Goal: Information Seeking & Learning: Learn about a topic

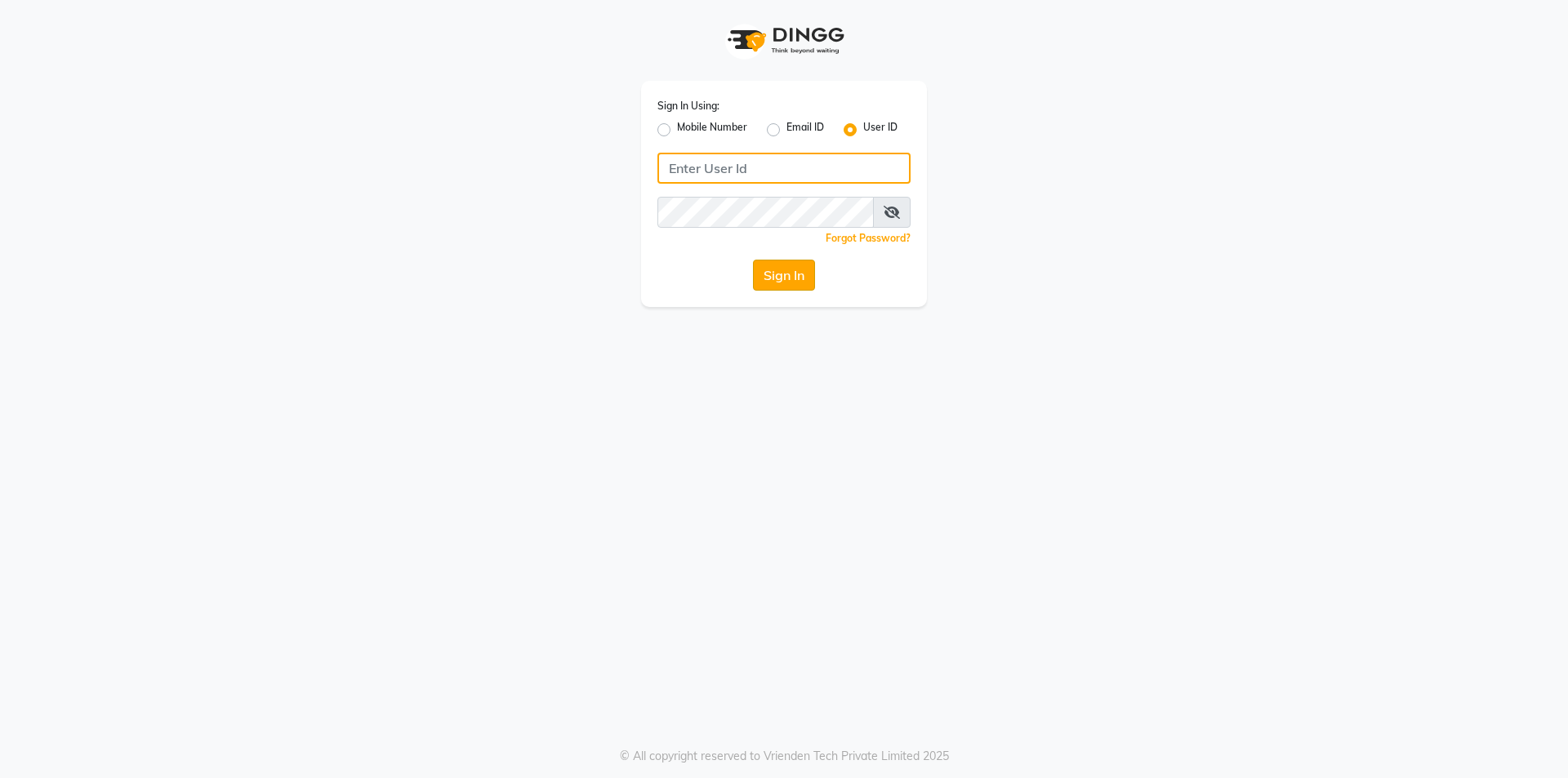
type input "forever21"
click at [789, 260] on button "Sign In" at bounding box center [784, 275] width 62 height 31
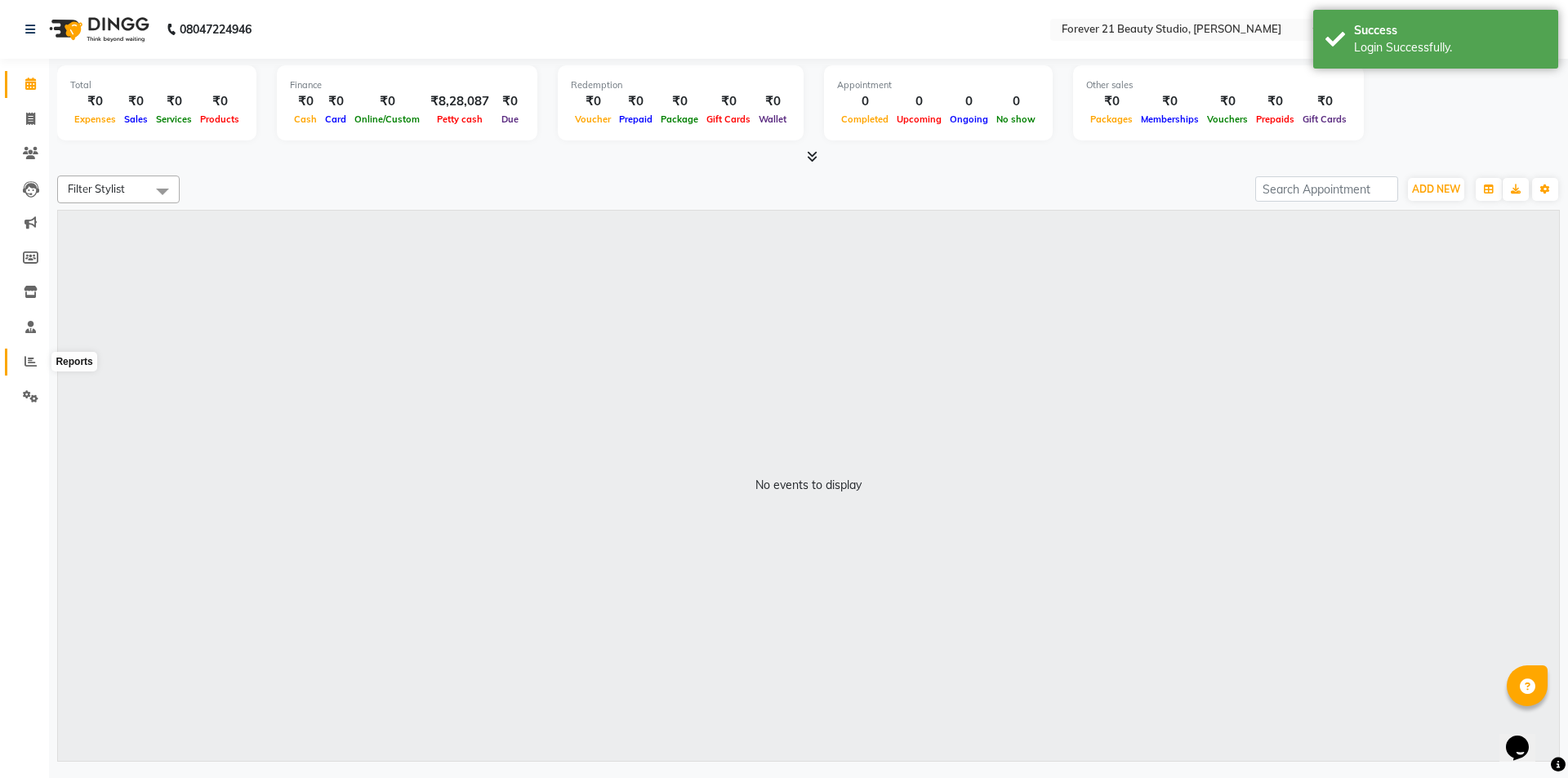
click at [30, 359] on icon at bounding box center [30, 361] width 12 height 12
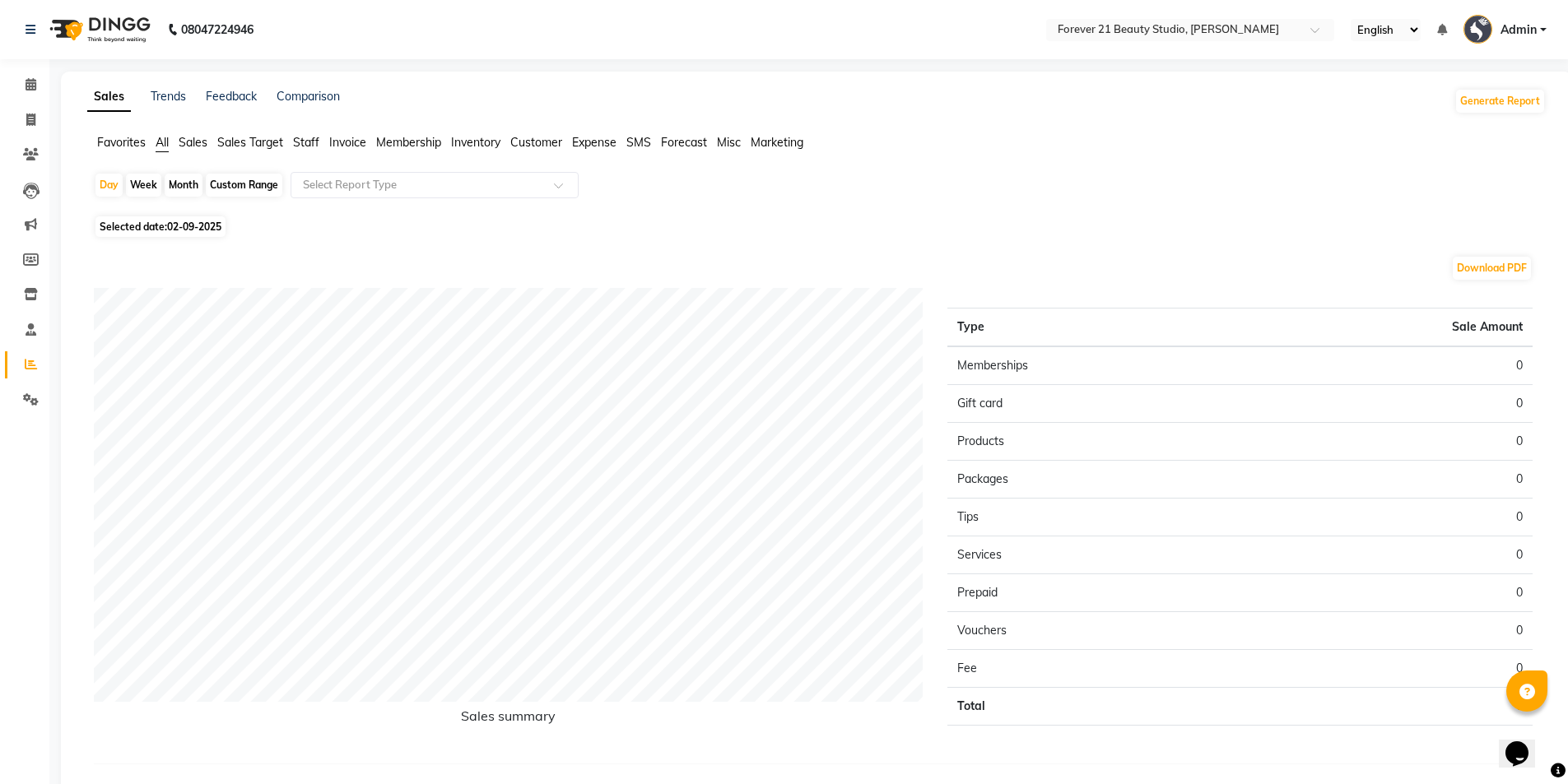
scroll to position [48, 0]
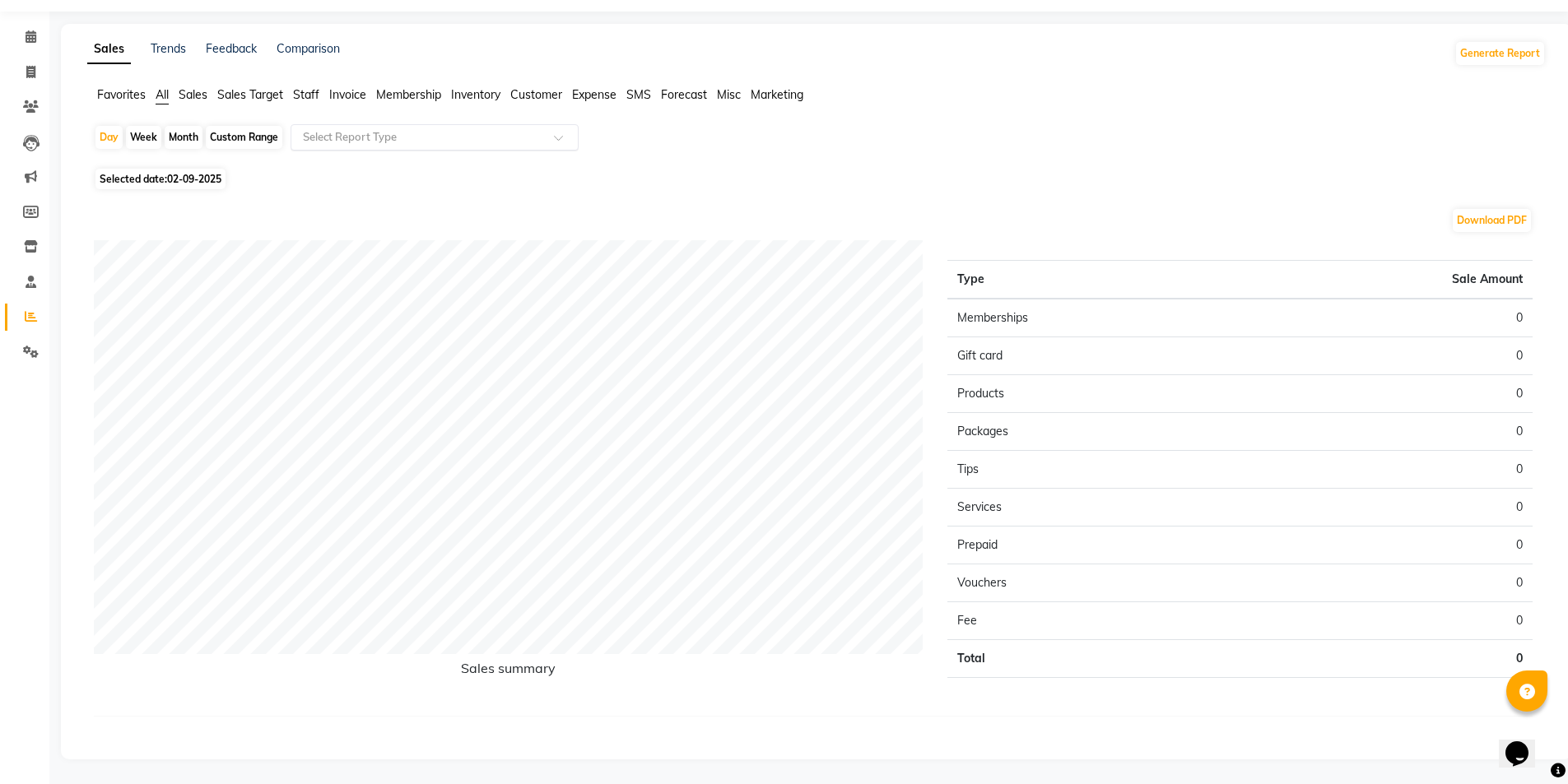
click at [413, 141] on input "text" at bounding box center [417, 137] width 237 height 16
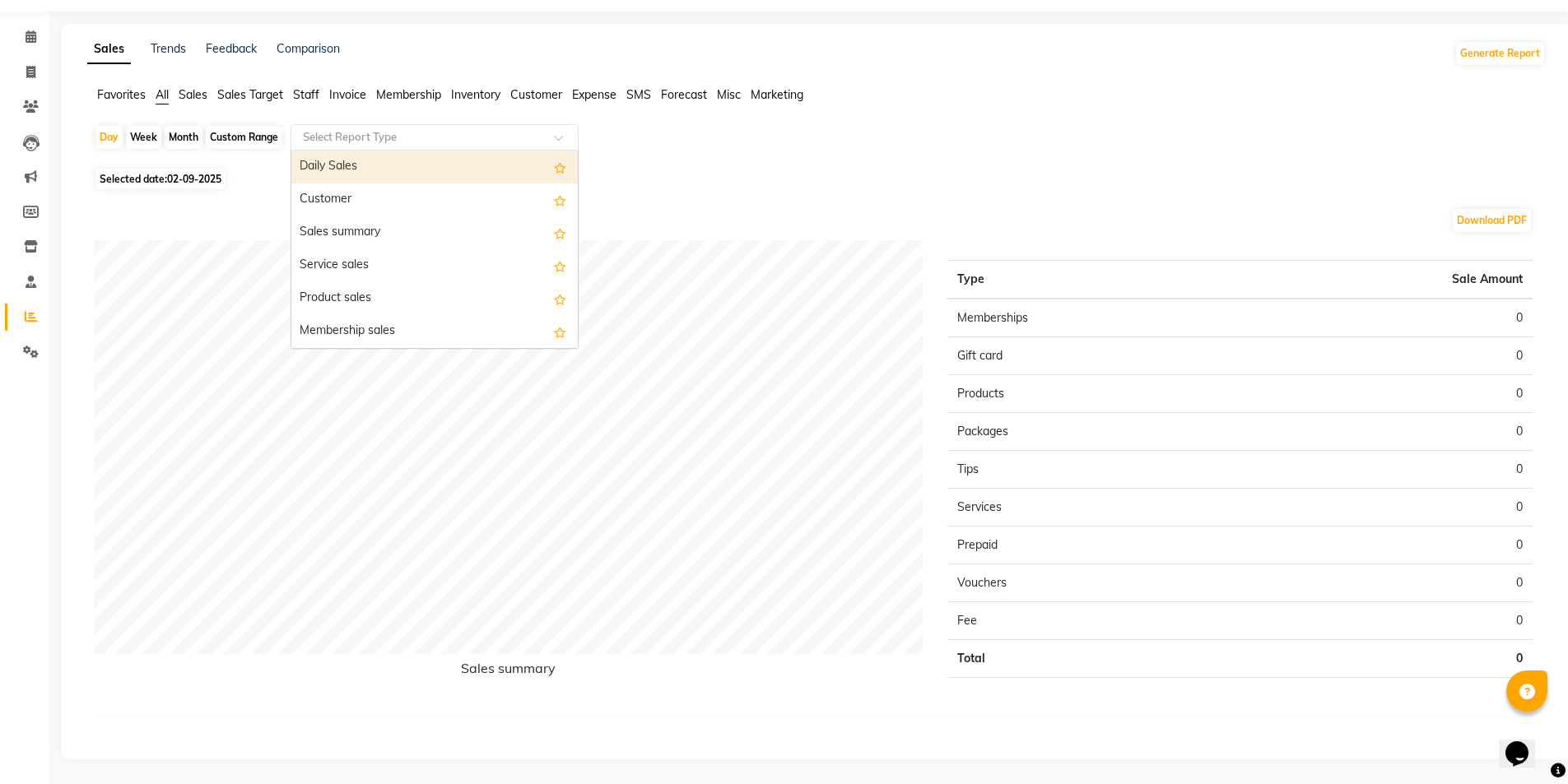
click at [413, 141] on input "text" at bounding box center [417, 137] width 237 height 16
click at [185, 138] on div "Month" at bounding box center [182, 137] width 37 height 23
select select "9"
select select "2025"
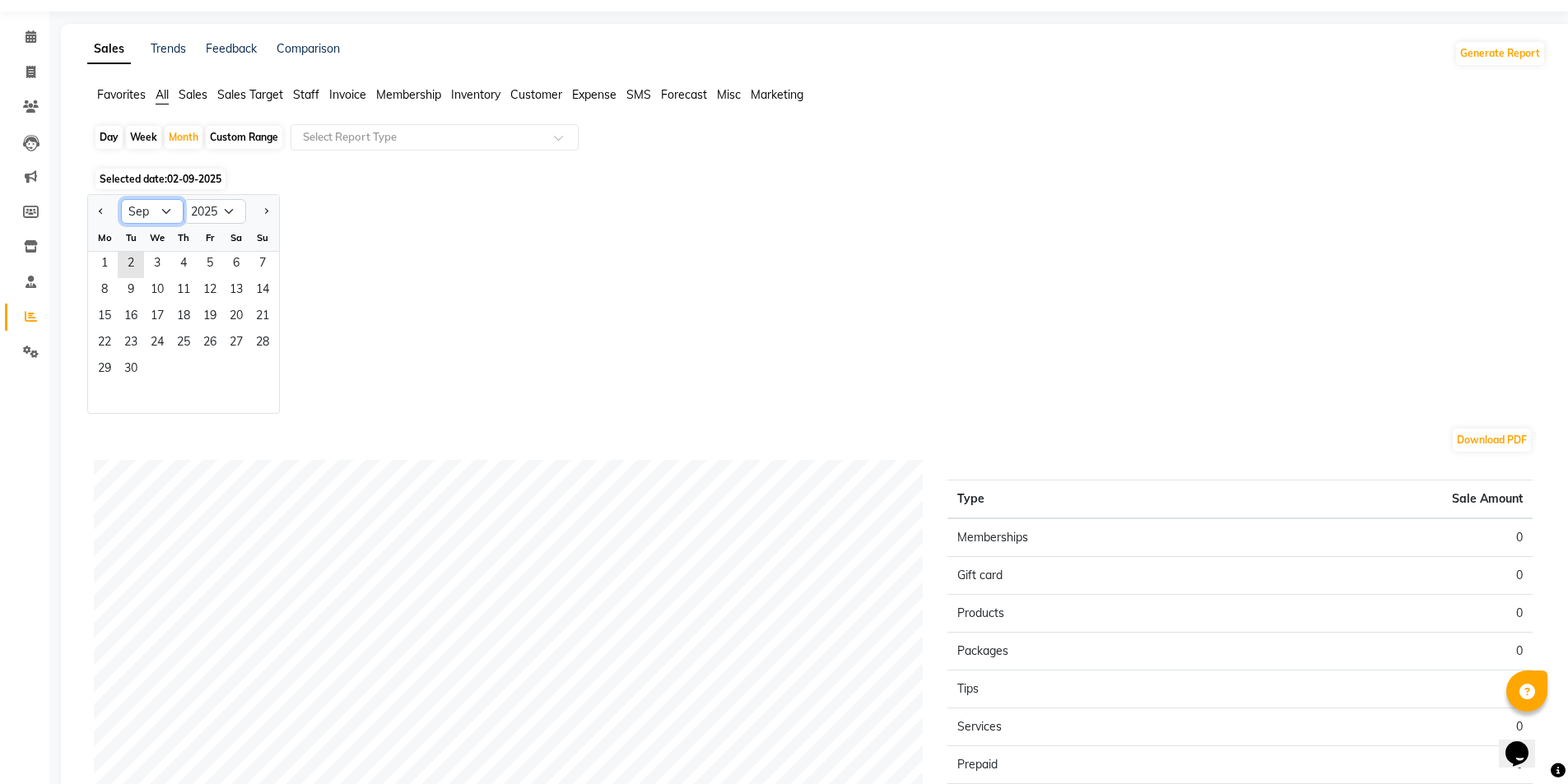
click at [166, 207] on select "Jan Feb Mar Apr May Jun [DATE] Aug Sep Oct Nov Dec" at bounding box center [152, 212] width 62 height 25
select select "8"
click at [121, 200] on select "Jan Feb Mar Apr May Jun [DATE] Aug Sep Oct Nov Dec" at bounding box center [152, 212] width 62 height 25
click at [217, 262] on span "1" at bounding box center [209, 264] width 26 height 26
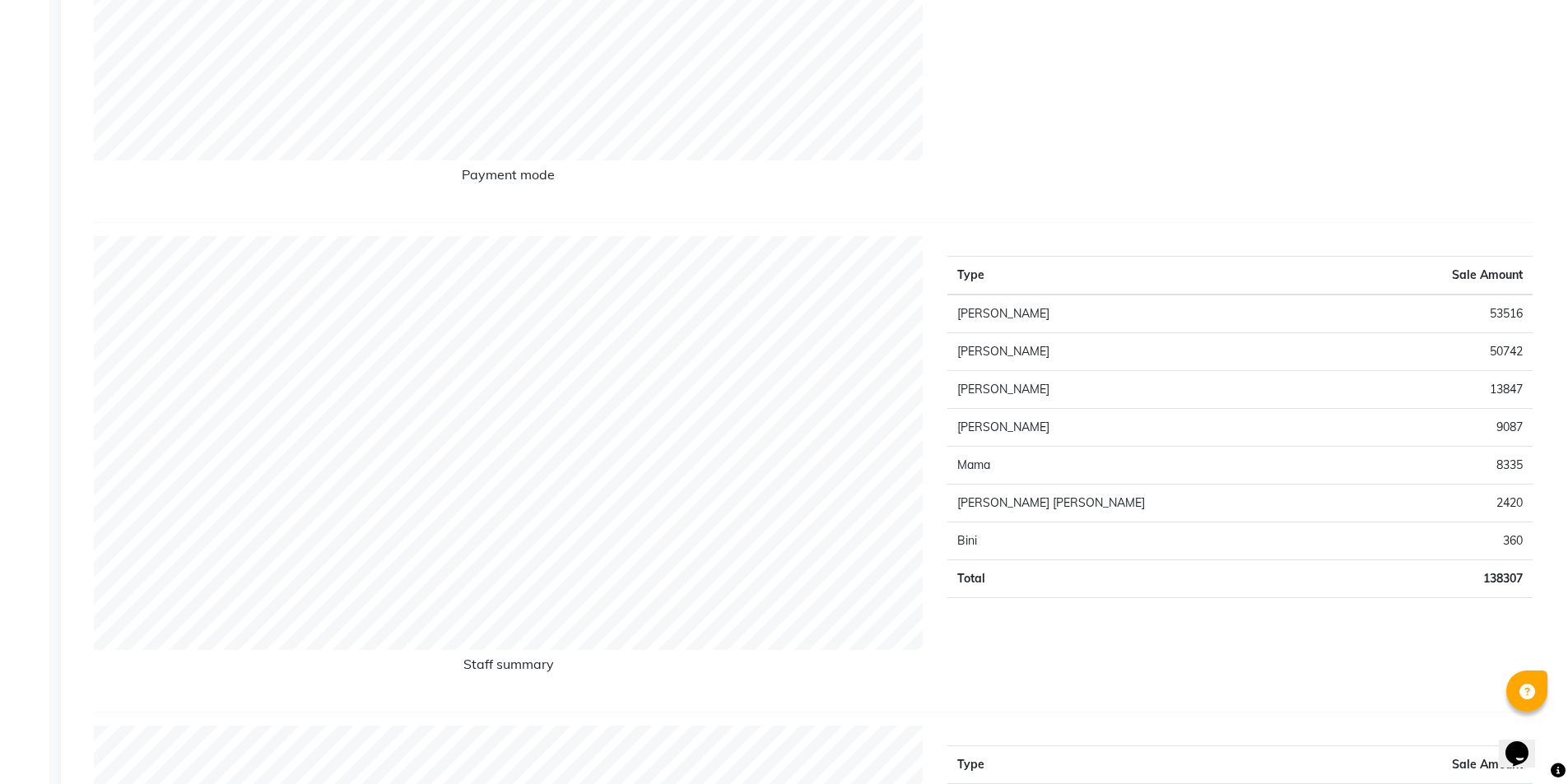
scroll to position [624, 0]
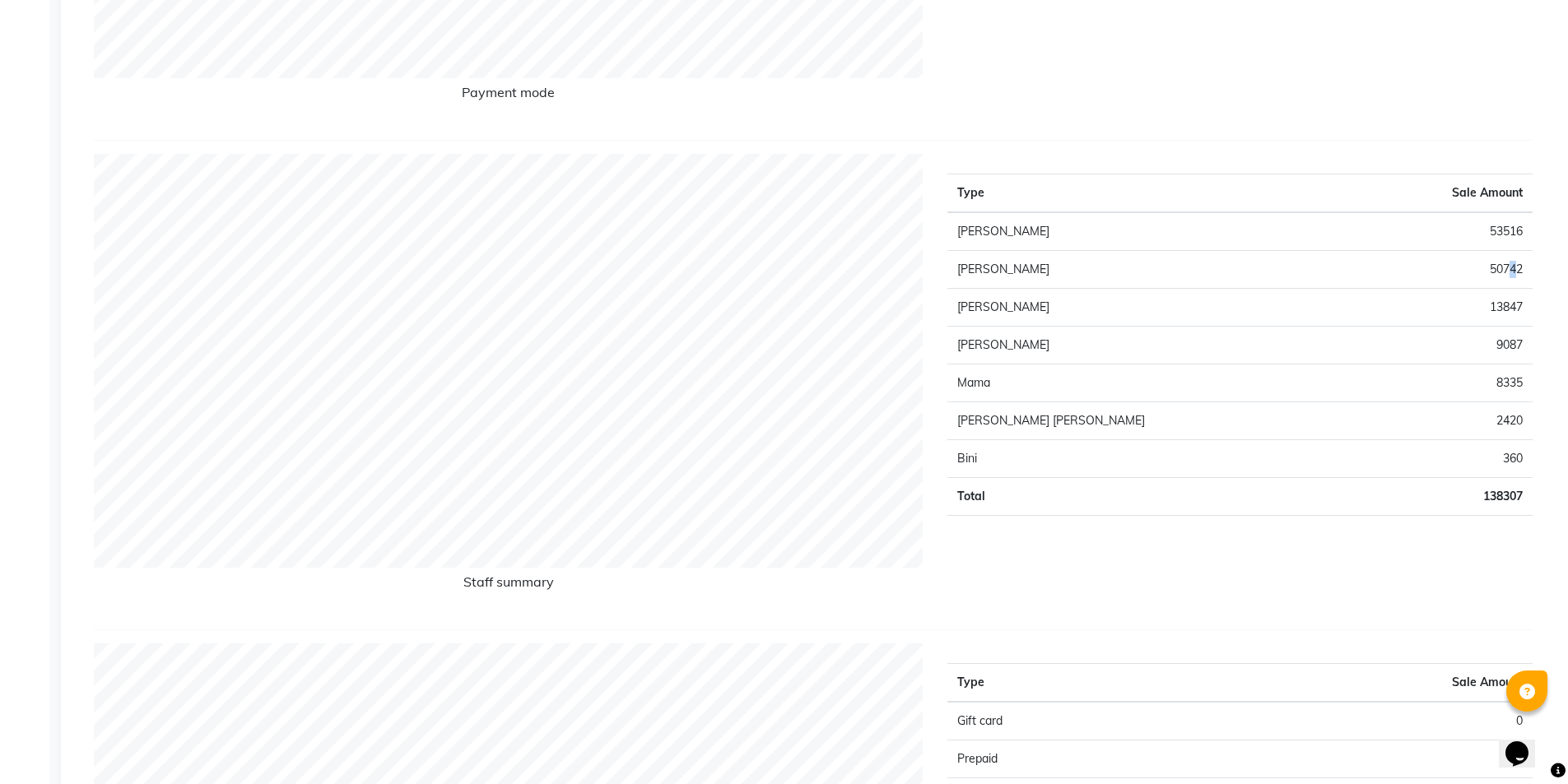
drag, startPoint x: 1505, startPoint y: 270, endPoint x: 1515, endPoint y: 265, distance: 11.2
click at [1515, 265] on td "50742" at bounding box center [1442, 270] width 178 height 37
click at [1526, 266] on td "50742" at bounding box center [1442, 270] width 178 height 37
drag, startPoint x: 1526, startPoint y: 267, endPoint x: 1468, endPoint y: 264, distance: 58.1
click at [1468, 264] on td "50742" at bounding box center [1442, 270] width 178 height 37
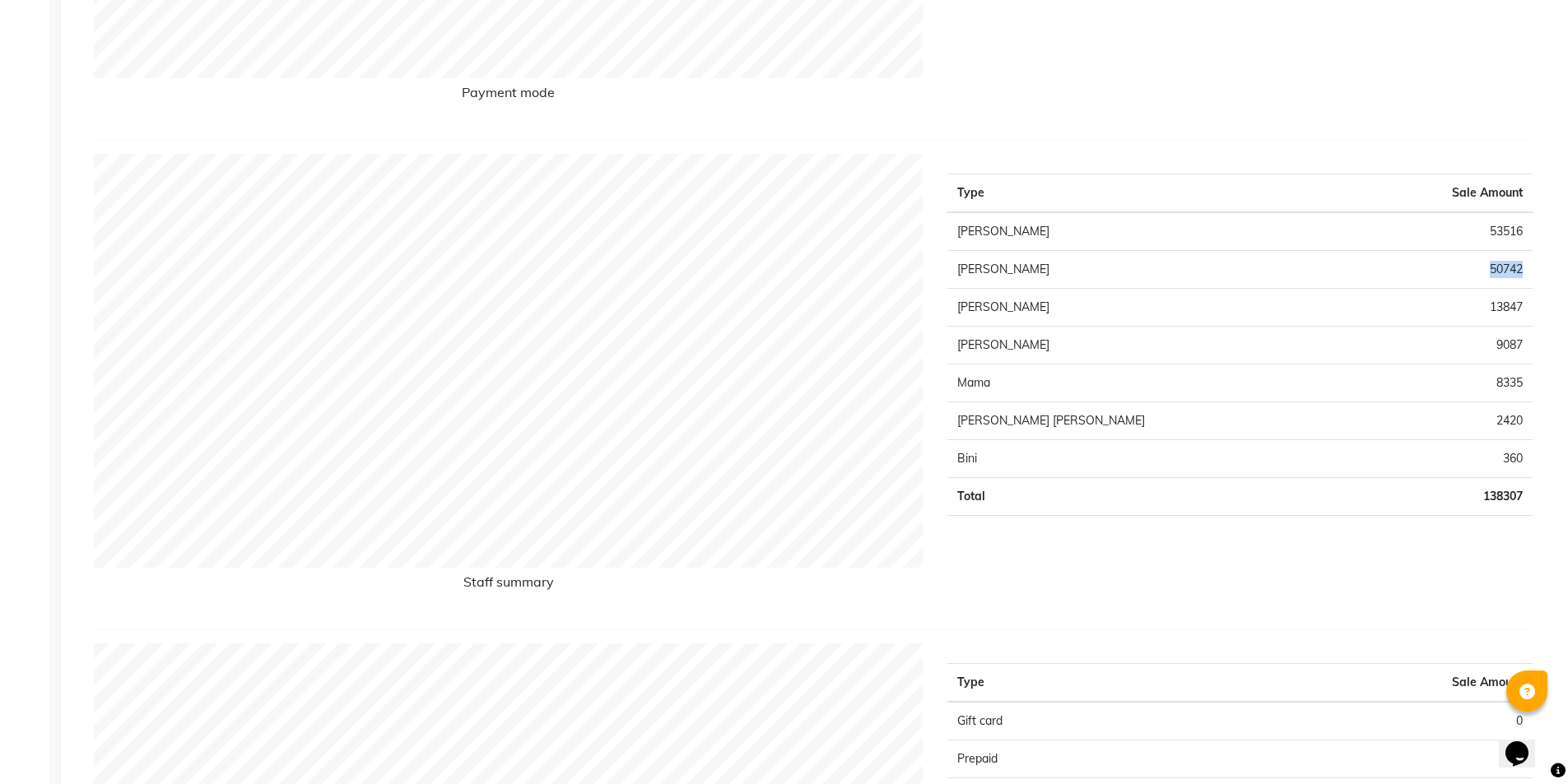
click at [1521, 263] on td "50742" at bounding box center [1442, 270] width 178 height 37
click at [1528, 267] on td "50742" at bounding box center [1442, 270] width 178 height 37
drag, startPoint x: 1528, startPoint y: 266, endPoint x: 1392, endPoint y: 263, distance: 136.0
click at [1458, 266] on td "50742" at bounding box center [1442, 270] width 178 height 37
drag, startPoint x: 1042, startPoint y: 265, endPoint x: 950, endPoint y: 270, distance: 92.1
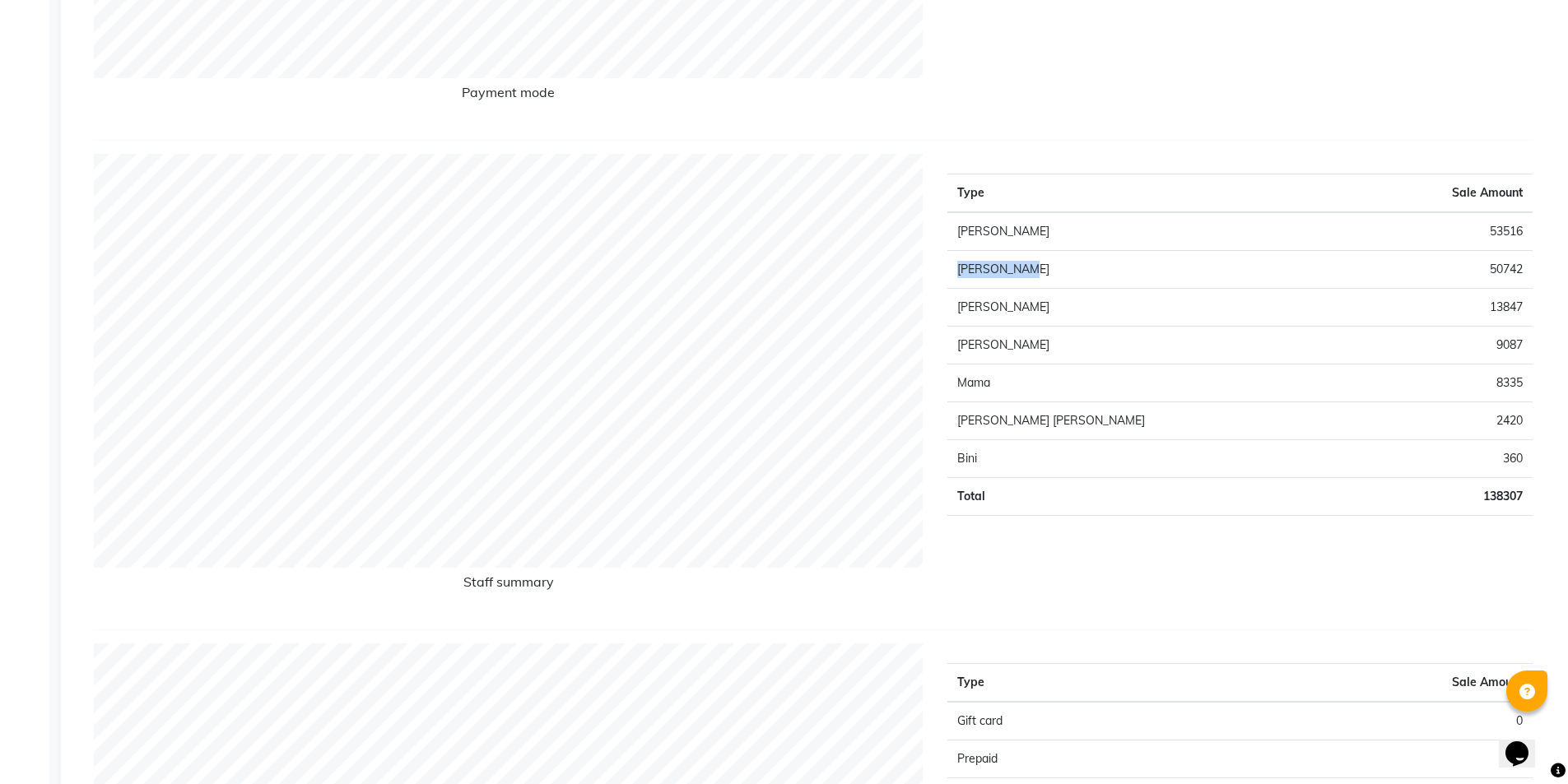
click at [950, 270] on td "[PERSON_NAME]" at bounding box center [1151, 270] width 407 height 37
click at [1526, 273] on td "50742" at bounding box center [1442, 270] width 178 height 37
click at [921, 263] on div "Staff summary Type Sale Amount [PERSON_NAME] 53516 [PERSON_NAME] 50742 [PERSON_…" at bounding box center [813, 385] width 1463 height 463
click at [1146, 286] on td "[PERSON_NAME]" at bounding box center [1151, 270] width 407 height 37
drag, startPoint x: 956, startPoint y: 269, endPoint x: 1533, endPoint y: 267, distance: 577.0
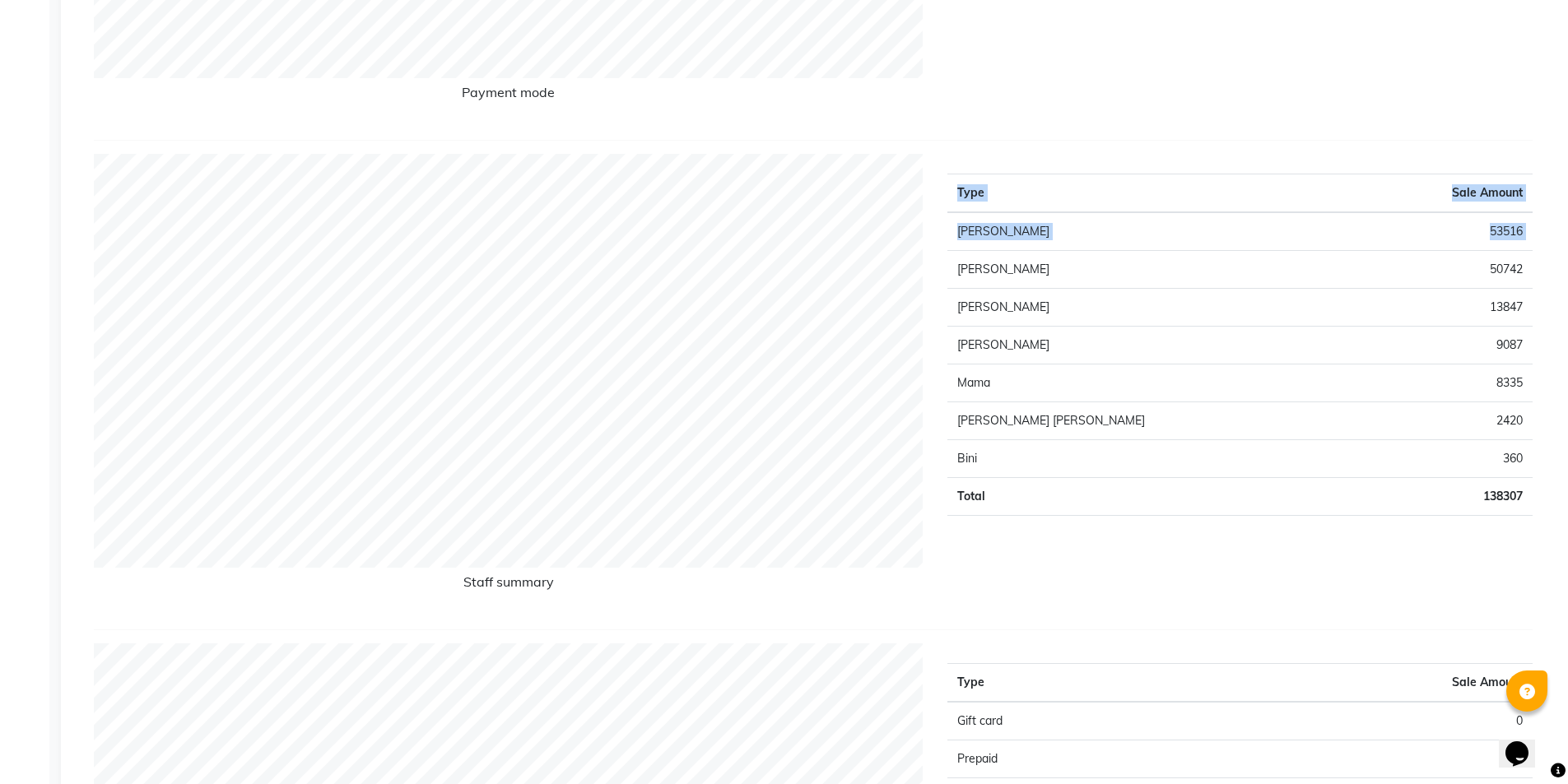
click at [1533, 267] on div "Type Sale Amount [PERSON_NAME] 53516 [PERSON_NAME] 50742 [PERSON_NAME] 13847 [P…" at bounding box center [1239, 385] width 609 height 463
click at [1533, 266] on div "Type Sale Amount [PERSON_NAME] 53516 [PERSON_NAME] 50742 [PERSON_NAME] 13847 [P…" at bounding box center [1239, 385] width 609 height 463
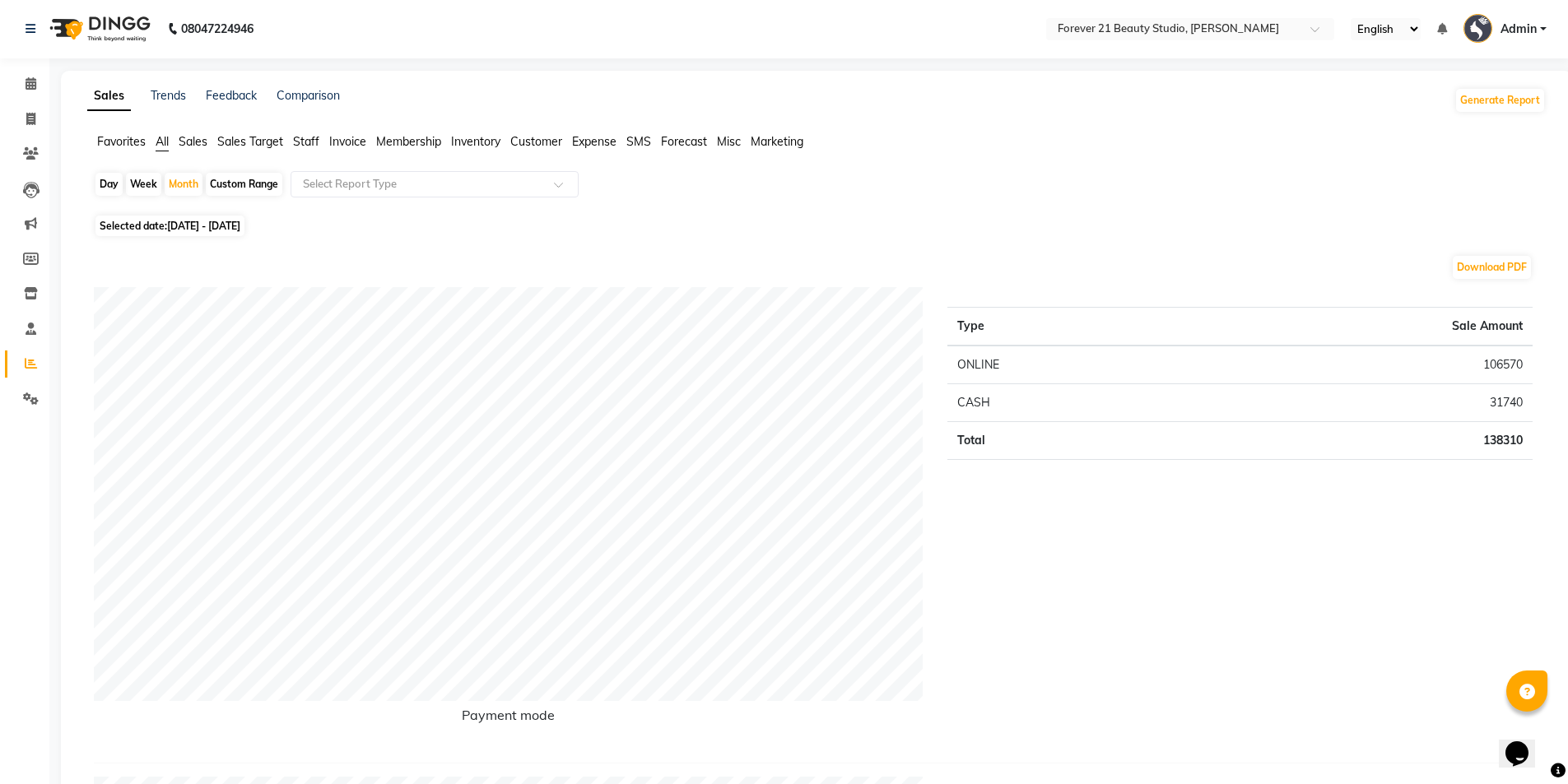
scroll to position [0, 0]
